Goal: Information Seeking & Learning: Learn about a topic

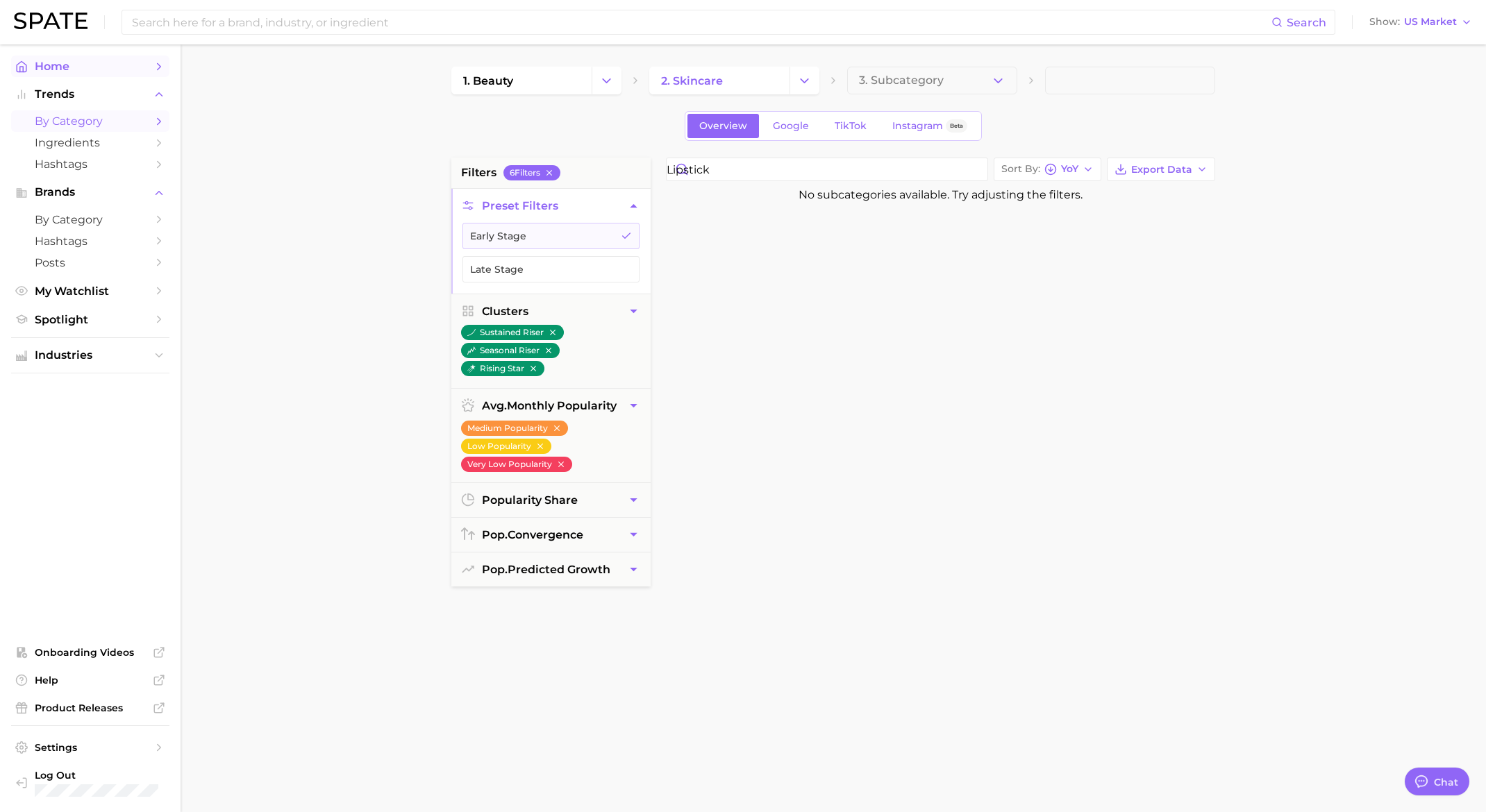
click at [86, 69] on span "Home" at bounding box center [90, 66] width 111 height 13
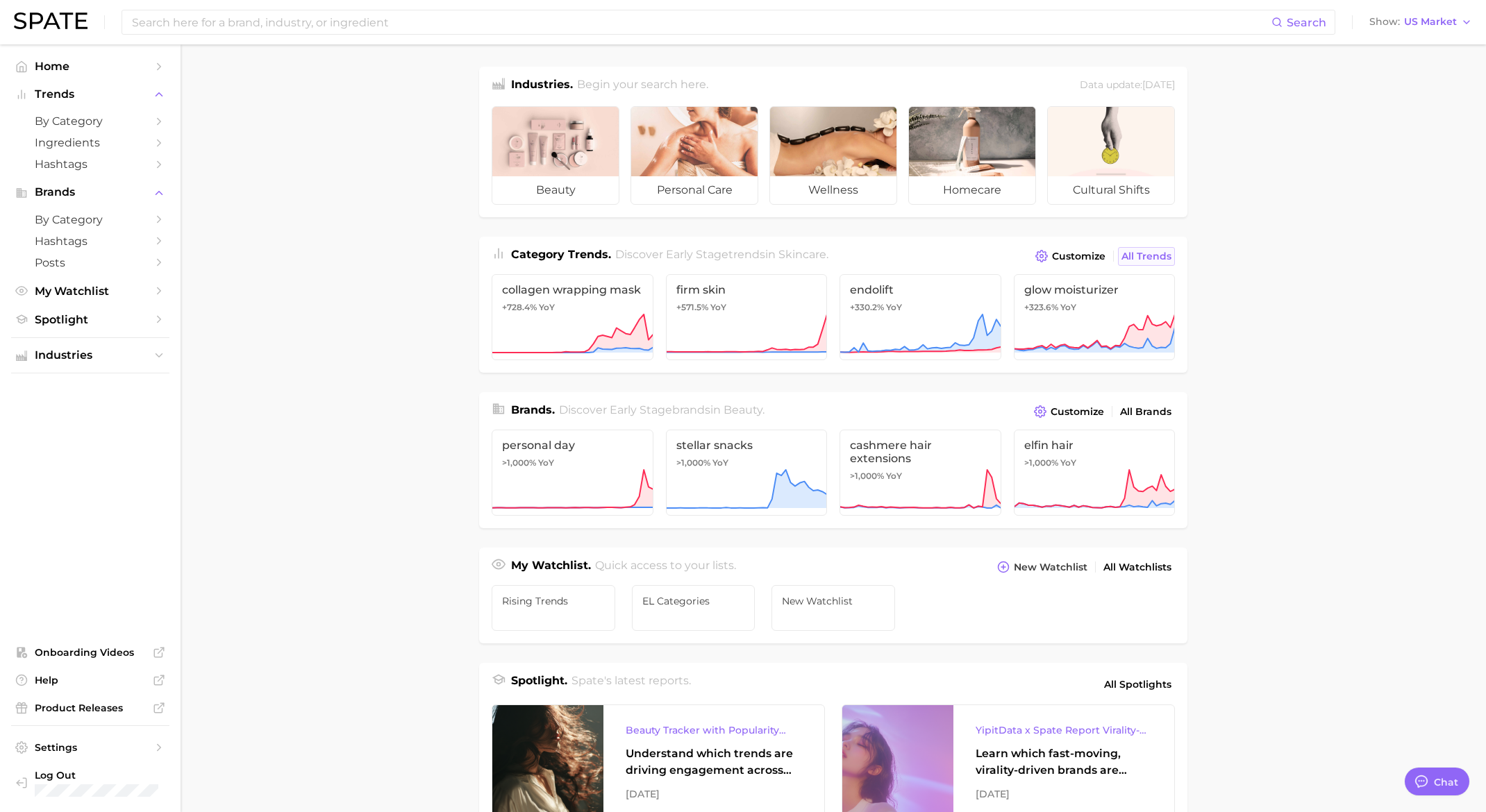
click at [1148, 254] on span "All Trends" at bounding box center [1146, 257] width 50 height 12
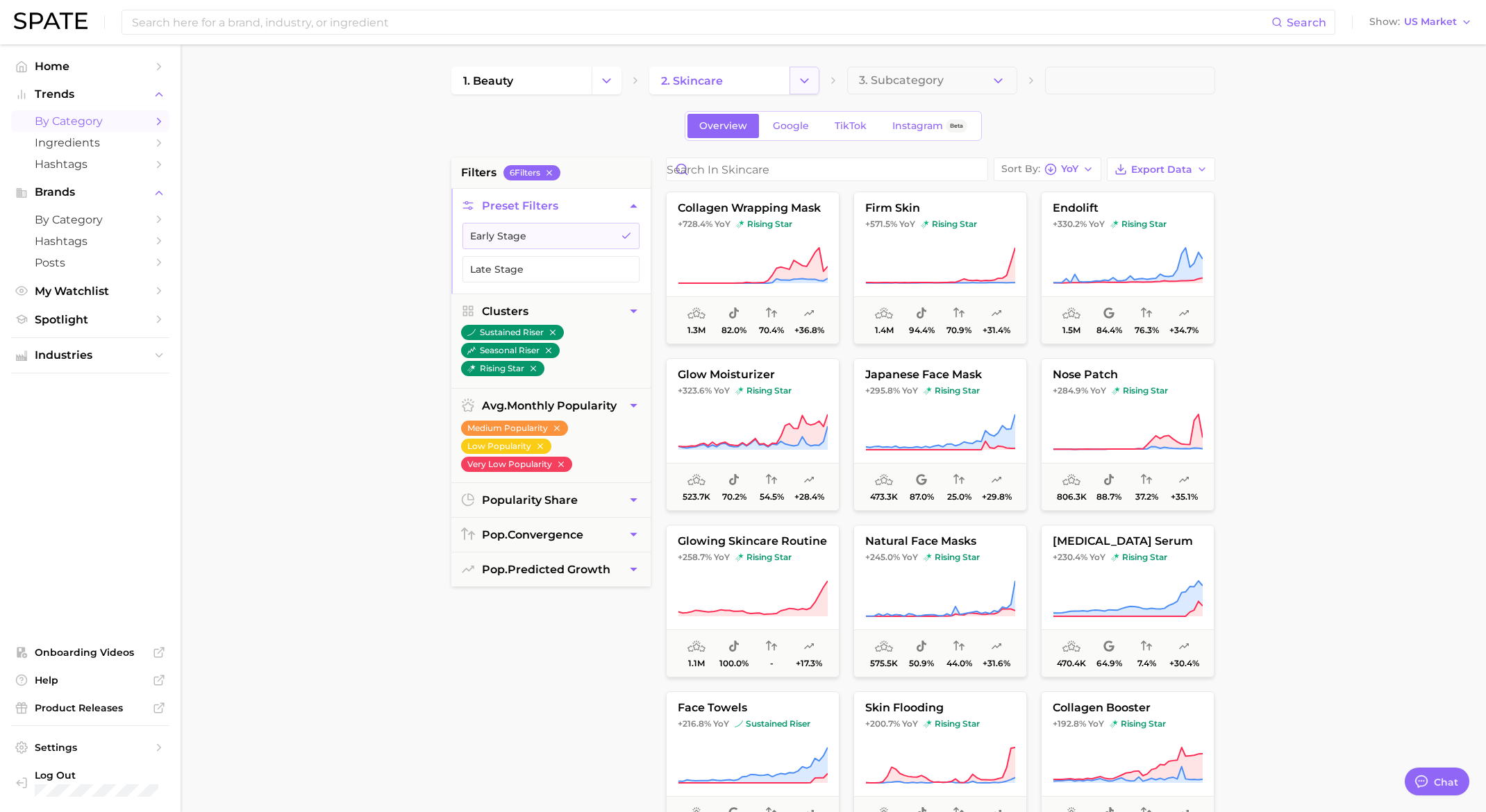
click at [798, 87] on icon "Change Category" at bounding box center [804, 81] width 14 height 14
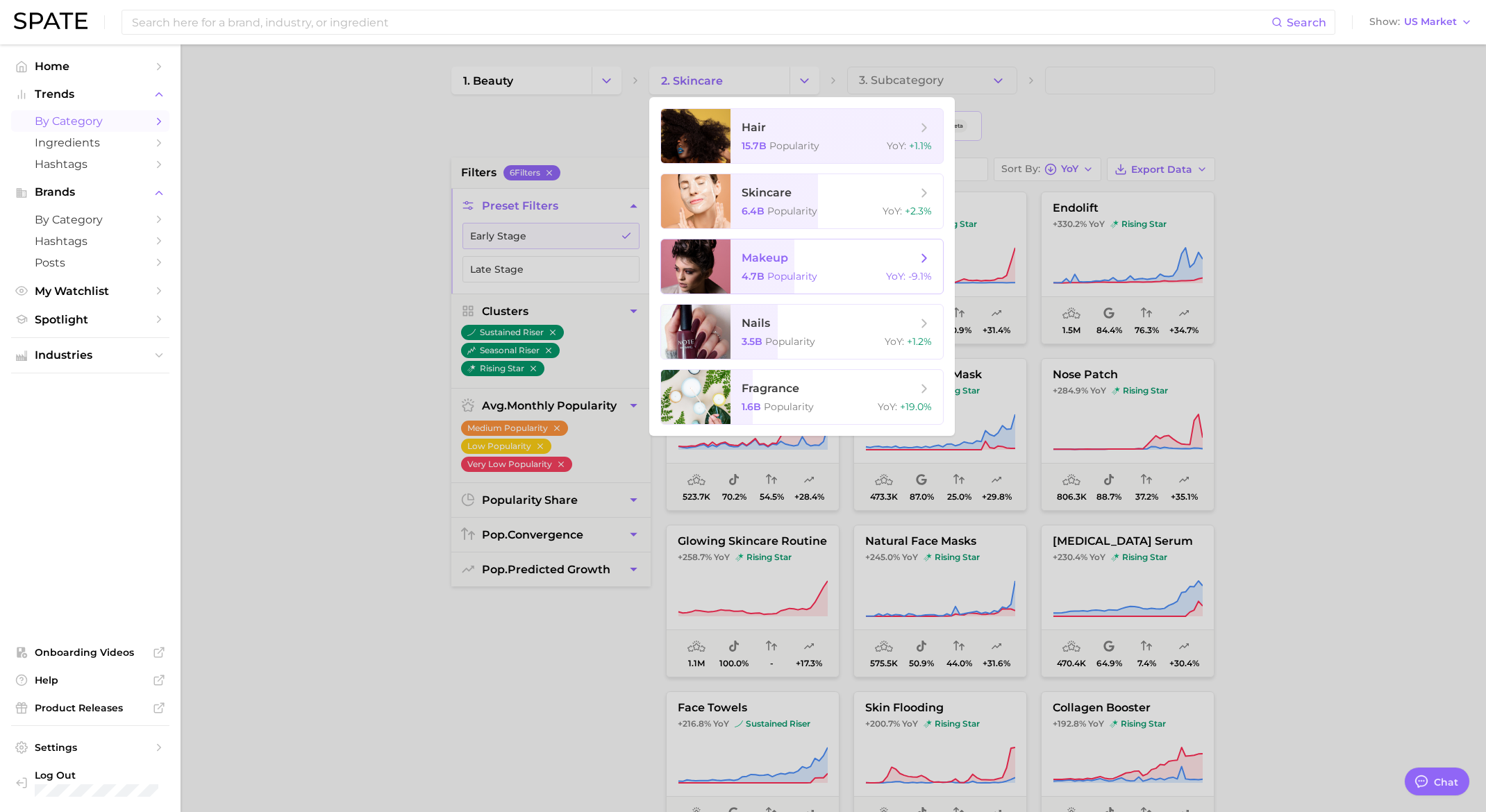
click at [768, 279] on span "Popularity" at bounding box center [792, 276] width 50 height 13
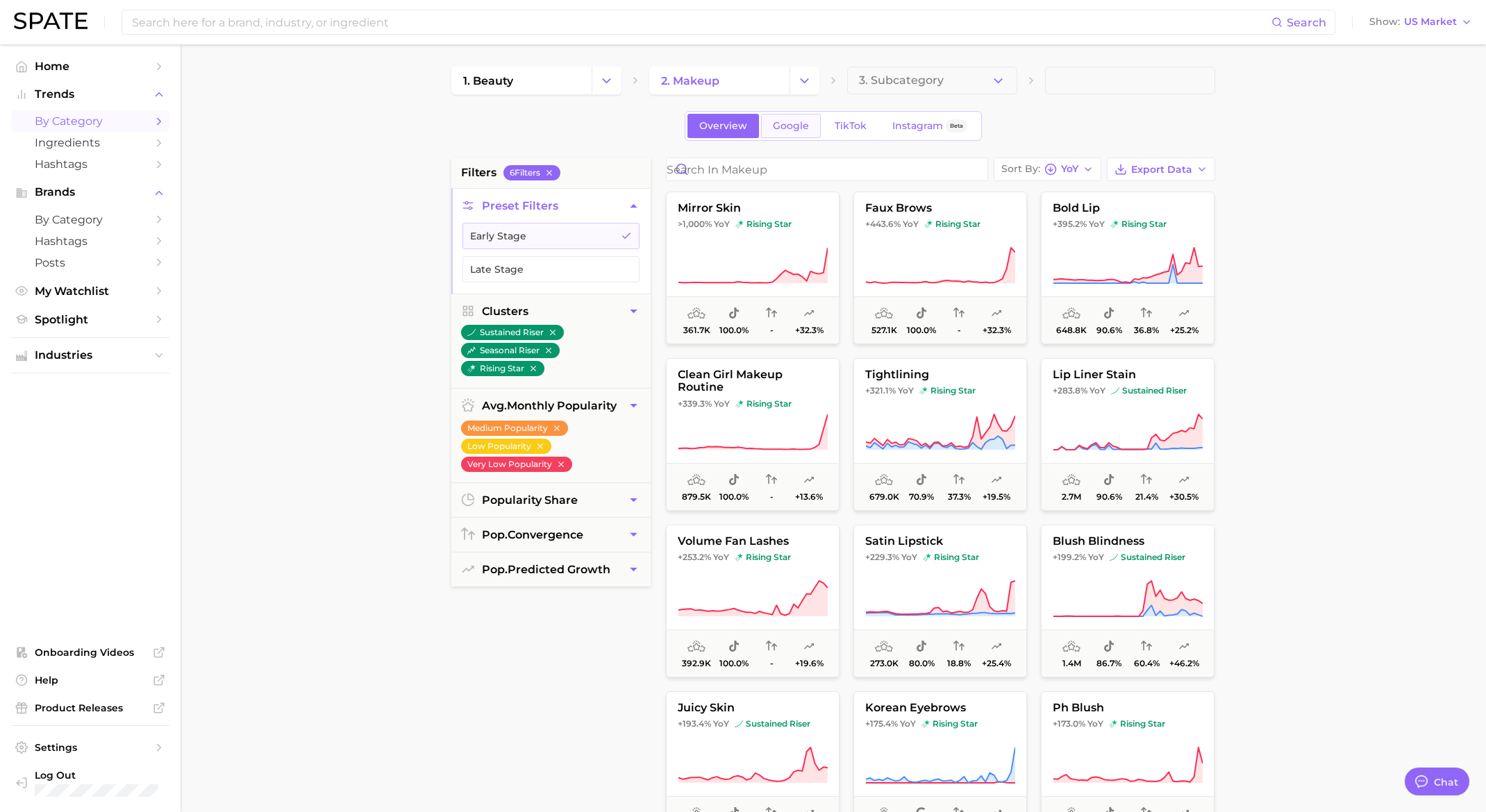
click at [802, 125] on span "Google" at bounding box center [791, 126] width 36 height 12
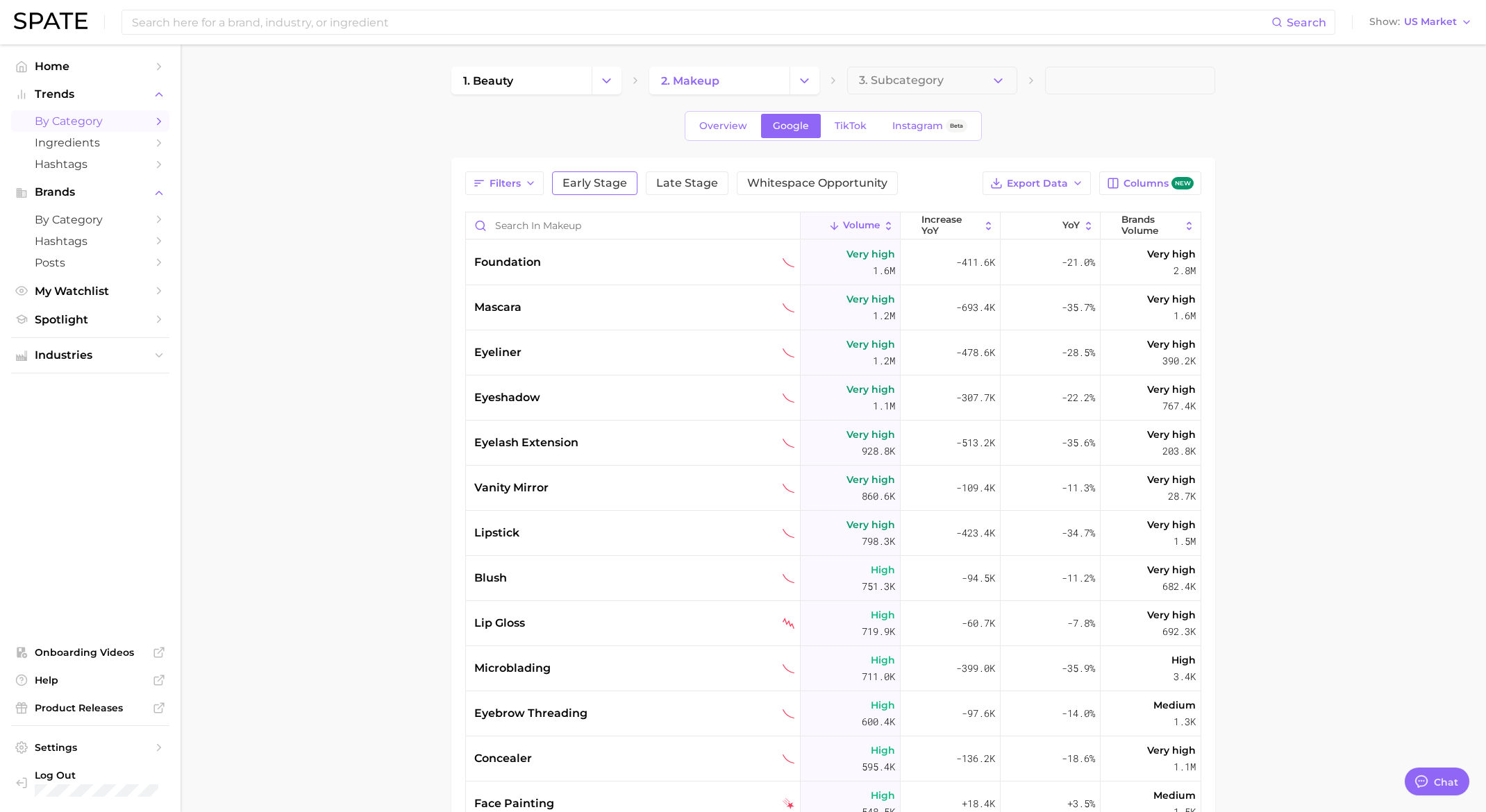
click at [597, 186] on span "Early Stage" at bounding box center [595, 183] width 65 height 11
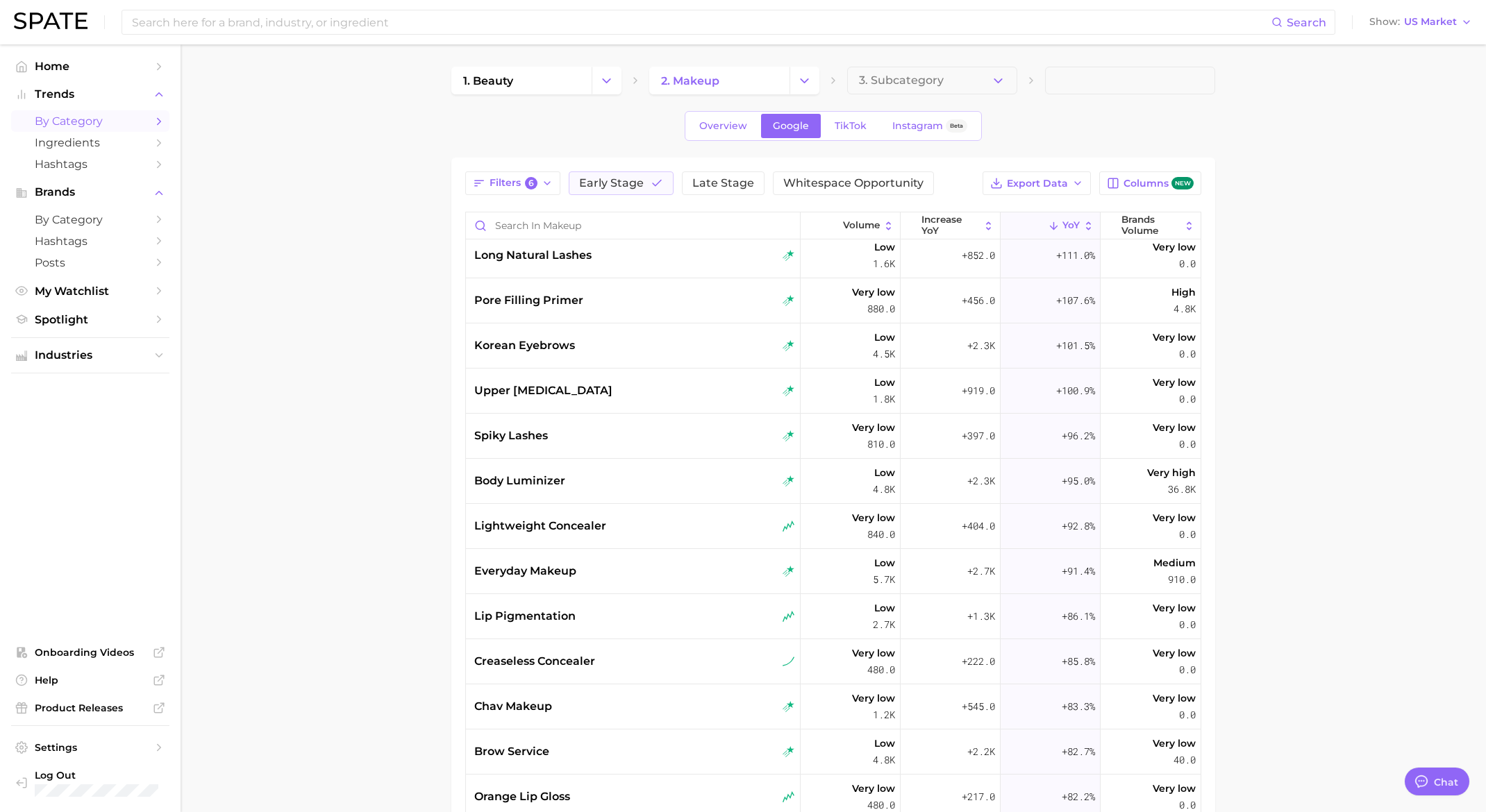
scroll to position [967, 0]
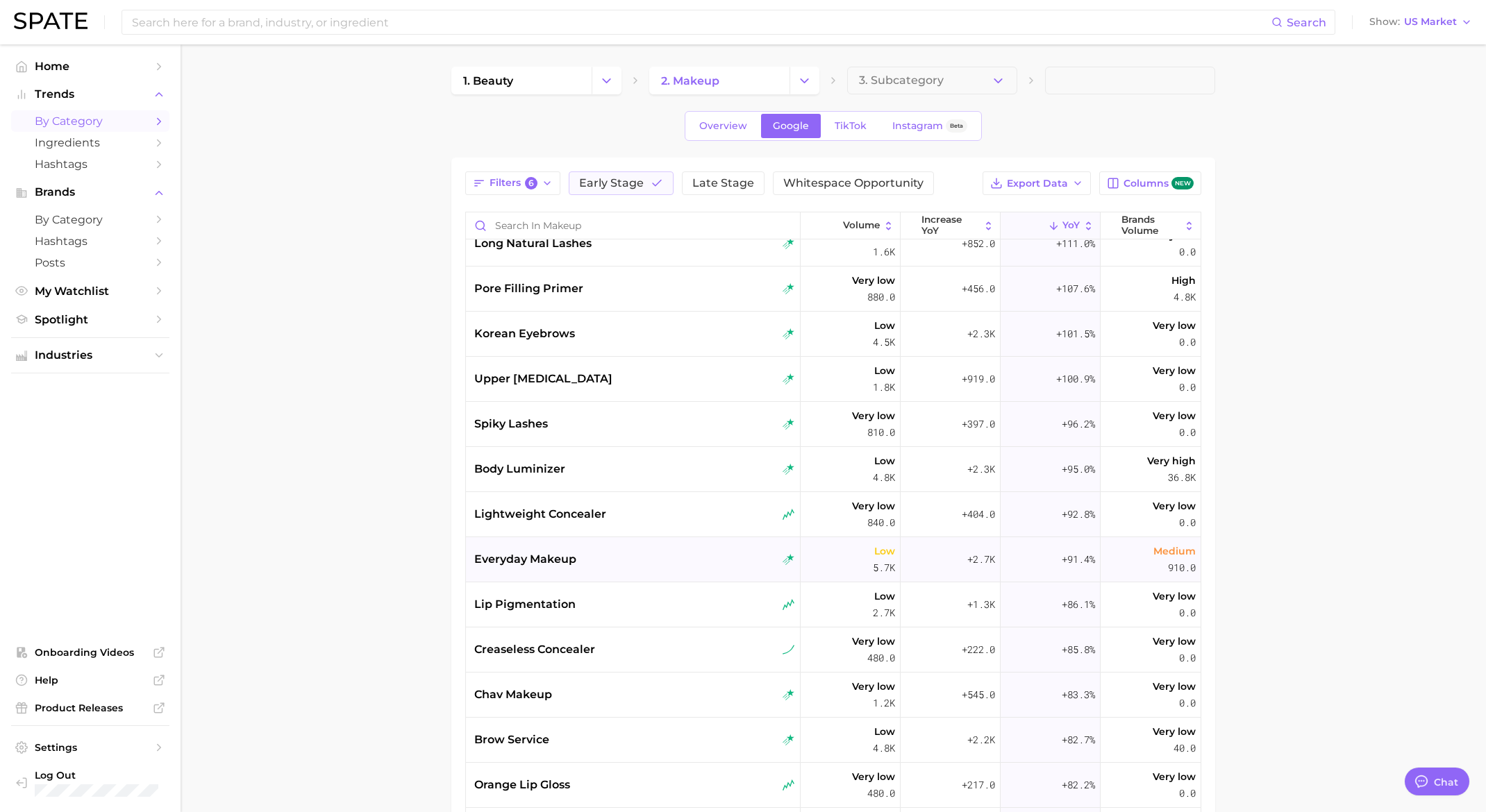
click at [555, 559] on span "everyday makeup" at bounding box center [525, 559] width 102 height 17
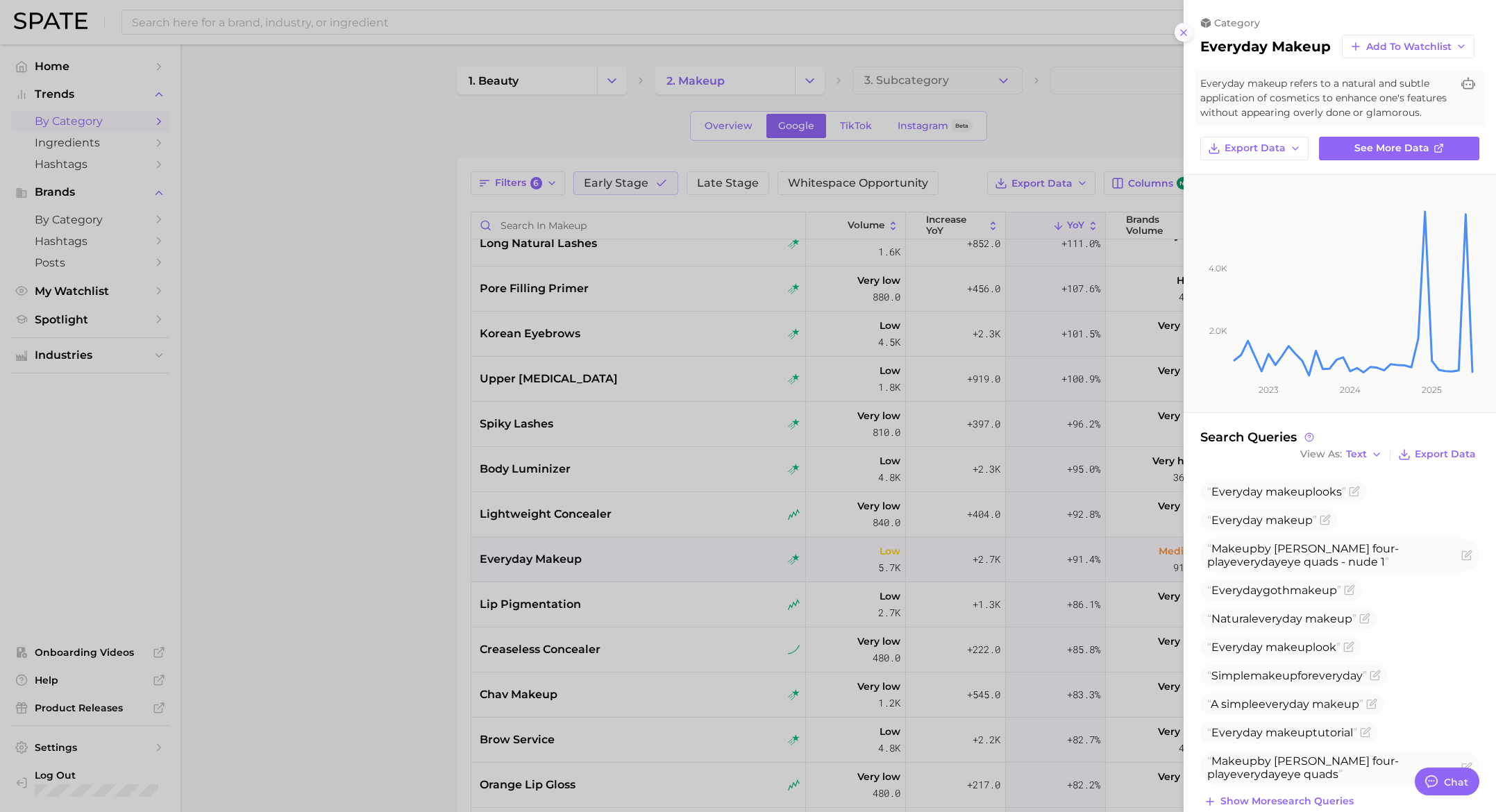
click at [1178, 34] on icon at bounding box center [1184, 32] width 11 height 11
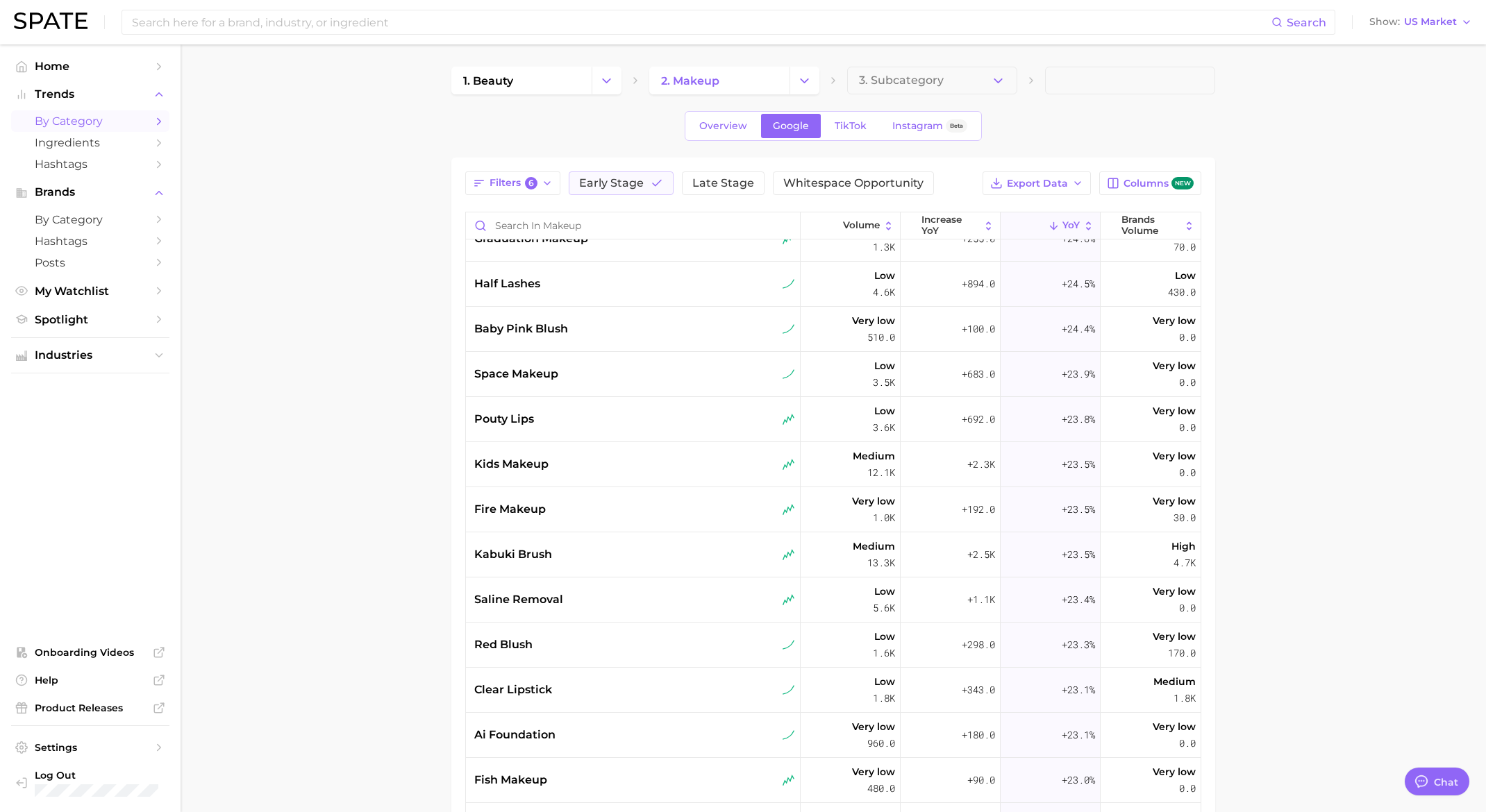
scroll to position [5000, 0]
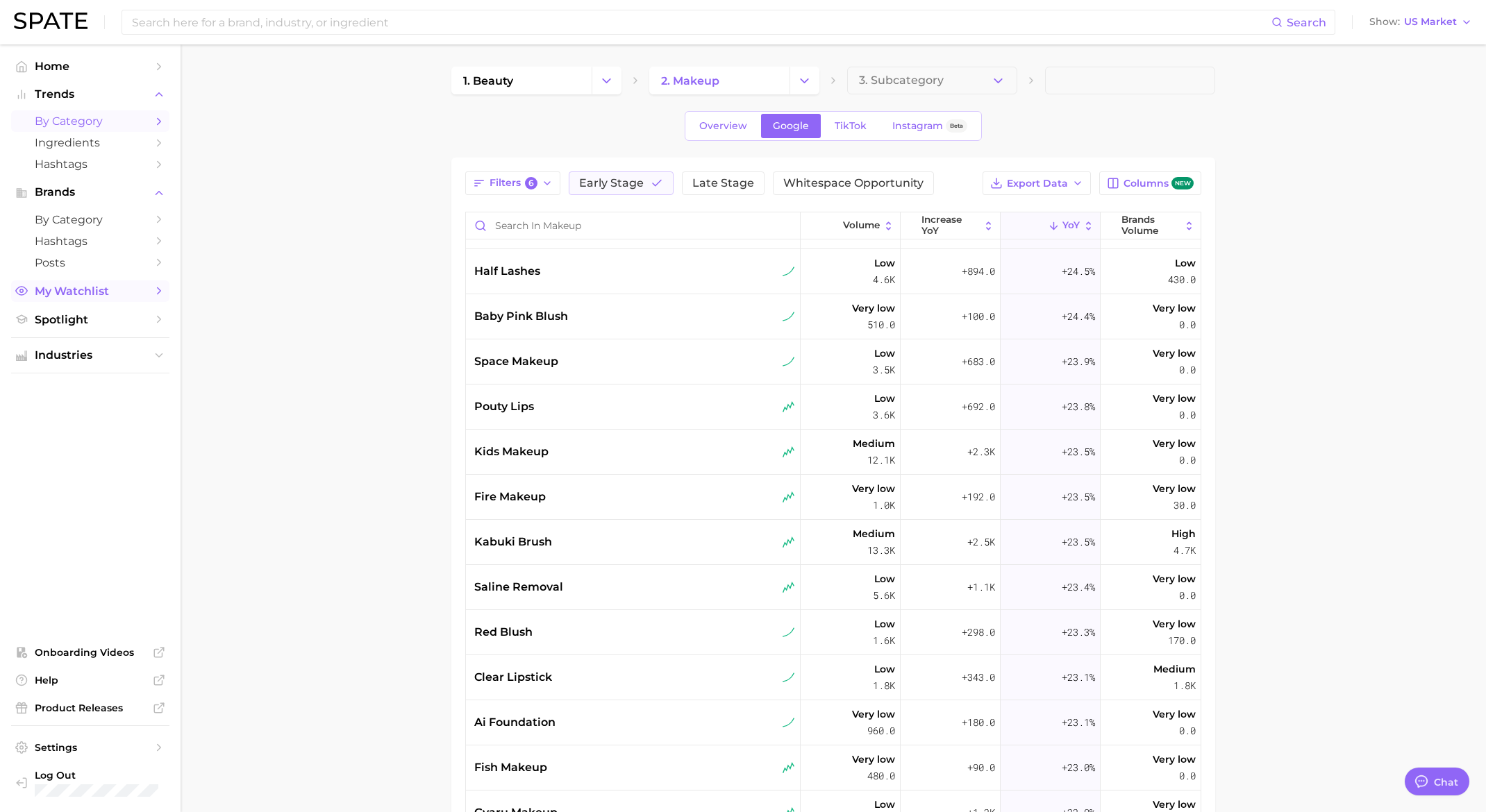
type textarea "x"
